Goal: Check status: Check status

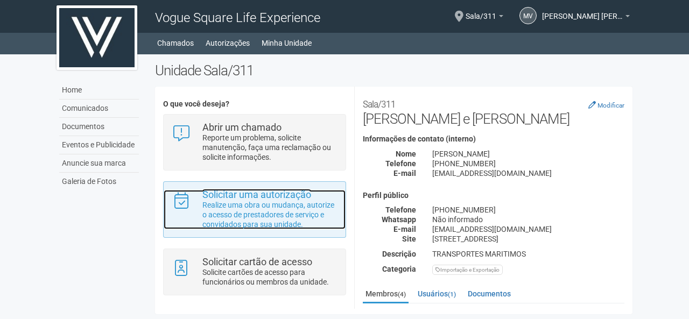
click at [240, 207] on p "Realize uma obra ou mudança, autorize o acesso de prestadores de serviço e conv…" at bounding box center [269, 214] width 135 height 29
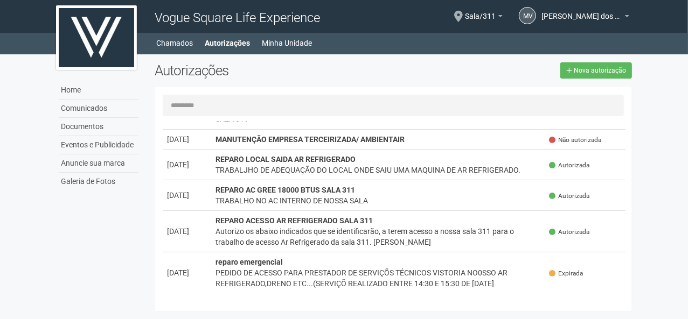
scroll to position [579, 0]
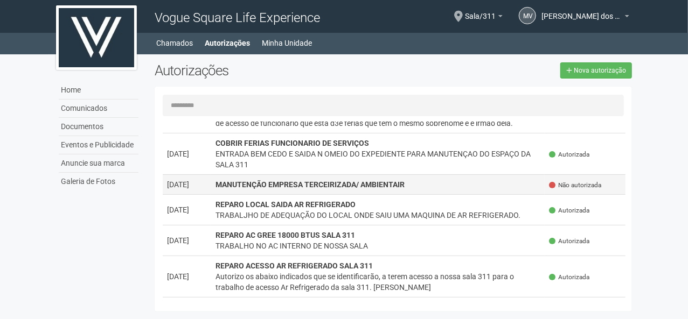
click at [307, 189] on strong "MANUTENÇÃO EMPRESA TERCEIRIZADA/ AMBIENTAIR" at bounding box center [309, 184] width 189 height 9
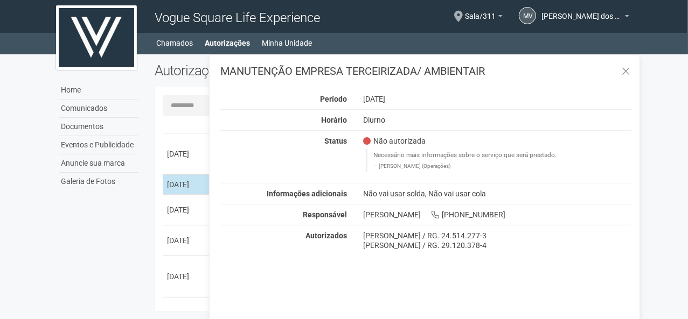
scroll to position [0, 0]
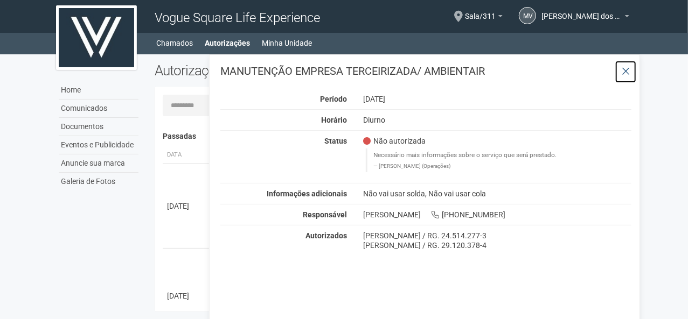
click at [626, 69] on icon at bounding box center [625, 71] width 8 height 11
